Goal: Navigation & Orientation: Find specific page/section

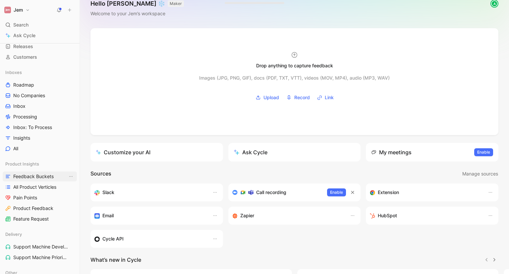
scroll to position [46, 0]
click at [34, 175] on span "Feedback Buckets" at bounding box center [33, 177] width 40 height 7
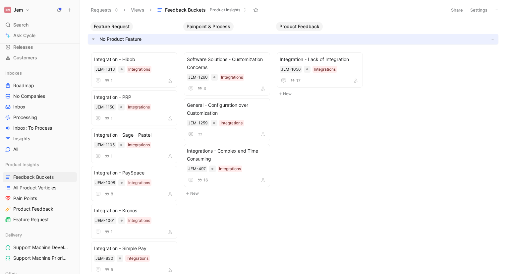
click at [93, 35] on span "No Product Feature" at bounding box center [293, 39] width 410 height 11
click at [93, 37] on icon "button" at bounding box center [93, 39] width 7 height 7
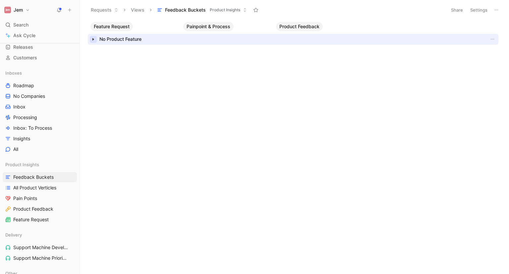
click at [93, 37] on icon "button" at bounding box center [93, 39] width 7 height 7
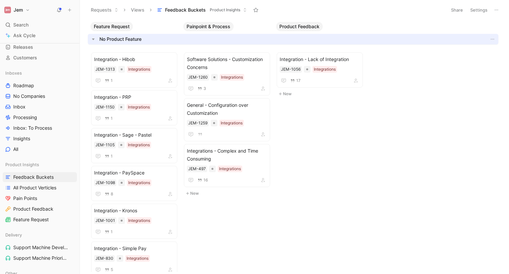
click at [244, 11] on icon at bounding box center [245, 10] width 4 height 4
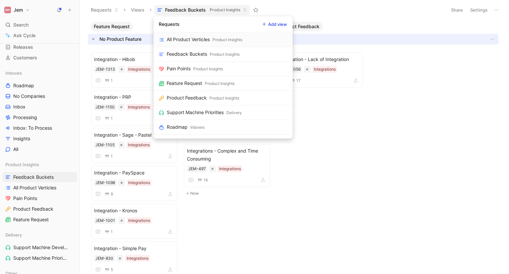
click at [221, 39] on div "Product Insights" at bounding box center [227, 39] width 30 height 7
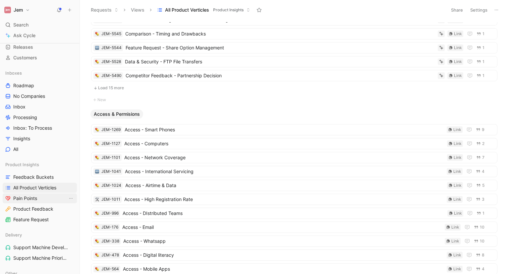
scroll to position [163, 0]
click at [40, 198] on link "Pain Points" at bounding box center [40, 198] width 74 height 10
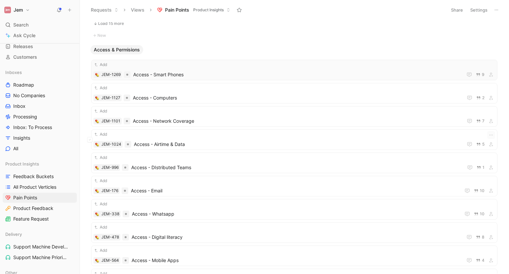
scroll to position [364, 0]
click at [478, 73] on button "9" at bounding box center [479, 74] width 11 height 7
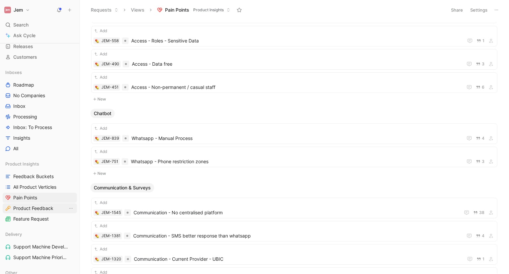
scroll to position [629, 0]
click at [36, 211] on span "Product Feedback" at bounding box center [33, 208] width 40 height 7
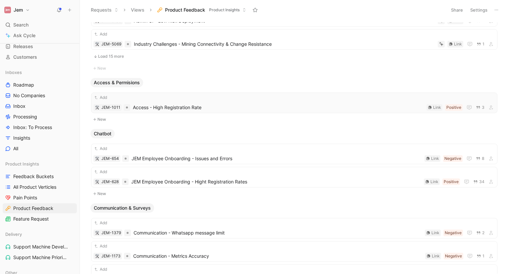
scroll to position [331, 0]
click at [36, 216] on span "Feature Request" at bounding box center [30, 218] width 35 height 7
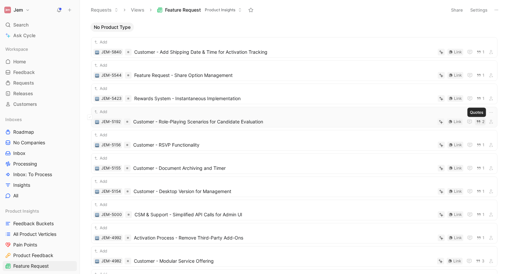
click at [477, 124] on button "2" at bounding box center [480, 121] width 11 height 7
click at [476, 123] on icon "button" at bounding box center [478, 121] width 5 height 5
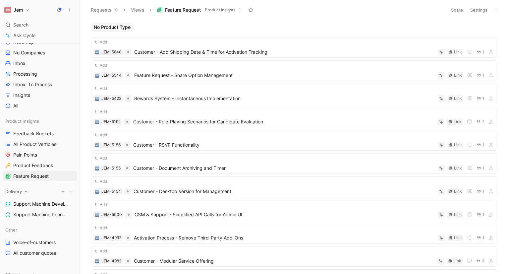
scroll to position [90, 0]
drag, startPoint x: 42, startPoint y: 239, endPoint x: 63, endPoint y: 240, distance: 20.9
click at [42, 239] on span "Voice-of-customers" at bounding box center [34, 241] width 42 height 7
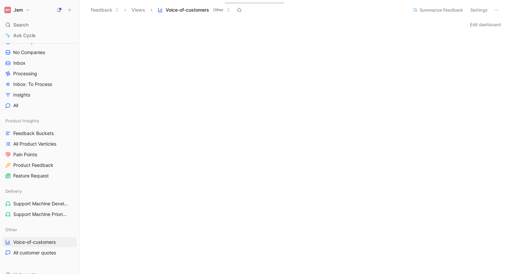
click at [309, 11] on div "Feedback Views Voice-of-customers Other" at bounding box center [245, 9] width 317 height 11
click at [301, 26] on div "Edit dashboard" at bounding box center [294, 24] width 429 height 9
click at [300, 28] on div "Edit dashboard" at bounding box center [294, 24] width 429 height 9
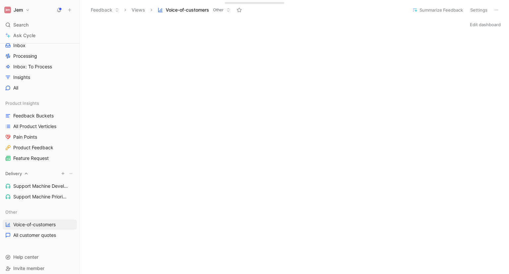
scroll to position [112, 0]
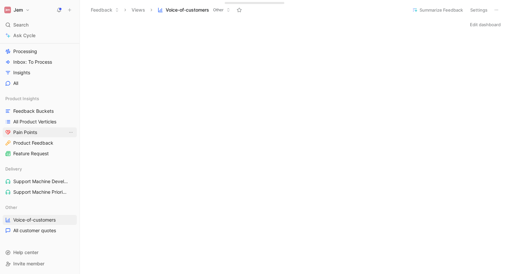
click at [49, 130] on link "Pain Points" at bounding box center [40, 132] width 74 height 10
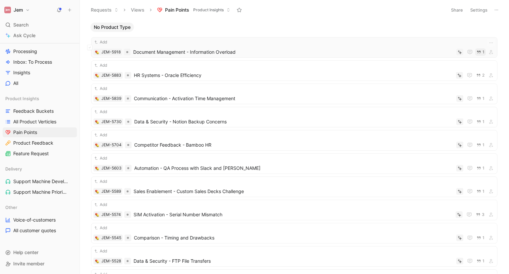
click at [476, 51] on icon "button" at bounding box center [478, 52] width 5 height 5
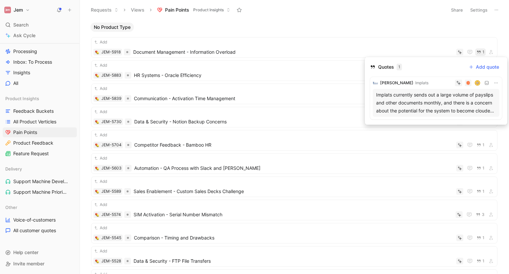
click at [415, 98] on div "Implats currently sends out a large volume of payslips and other documents mont…" at bounding box center [436, 103] width 120 height 24
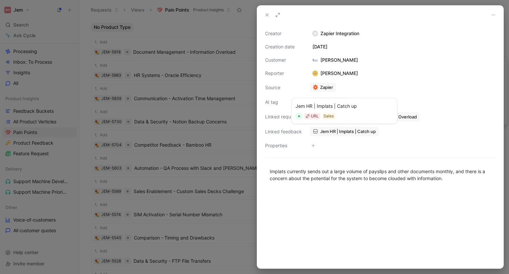
click at [336, 131] on span "Jem HR | Implats | Catch up" at bounding box center [348, 131] width 56 height 6
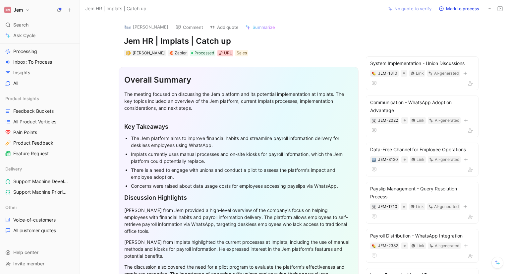
click at [231, 56] on div "URL" at bounding box center [228, 53] width 8 height 7
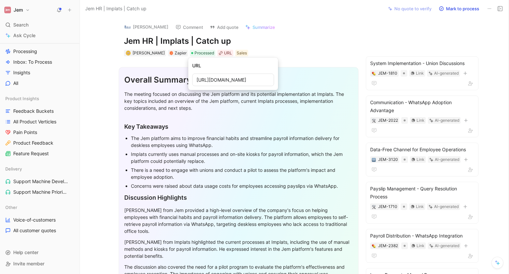
click at [237, 80] on input "[URL][DOMAIN_NAME]" at bounding box center [233, 80] width 82 height 13
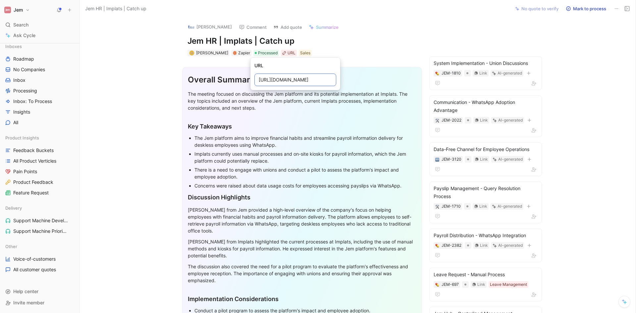
scroll to position [73, 0]
